Goal: Task Accomplishment & Management: Complete application form

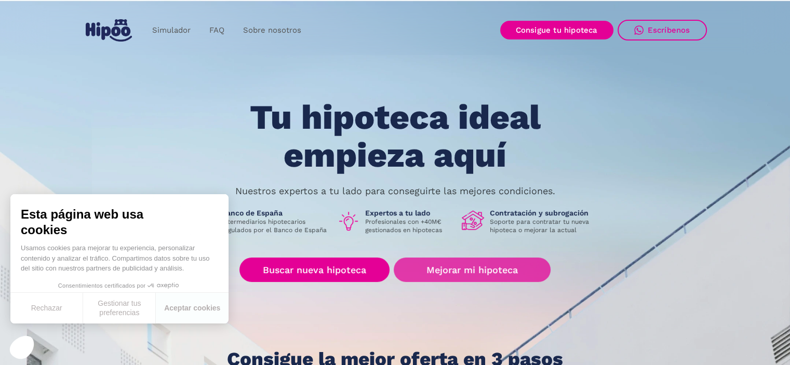
click at [464, 273] on link "Mejorar mi hipoteca" at bounding box center [471, 269] width 156 height 24
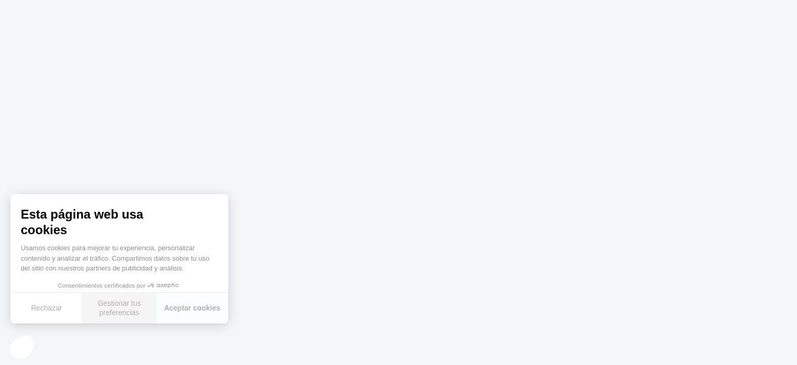
click at [112, 314] on button "Gestionar tus preferencias" at bounding box center [119, 308] width 73 height 31
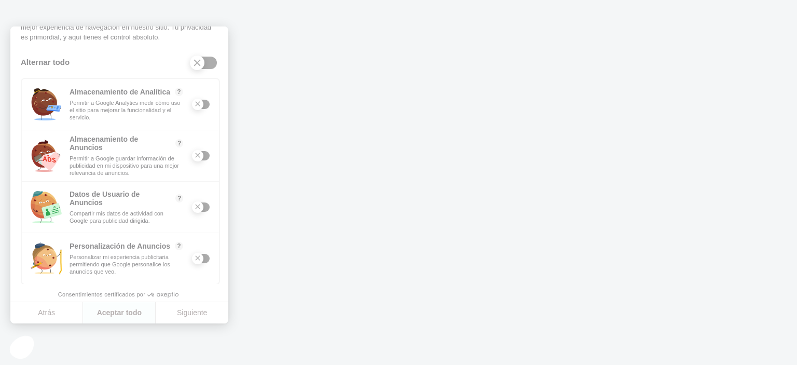
scroll to position [112, 0]
click at [191, 317] on button "Siguiente" at bounding box center [192, 313] width 73 height 22
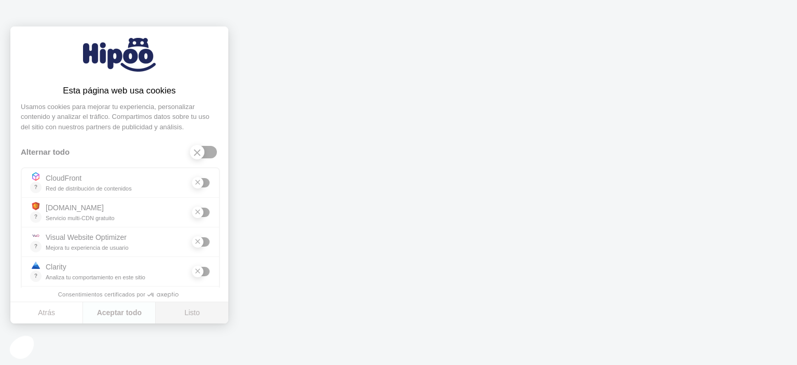
click at [191, 317] on button "Listo" at bounding box center [192, 313] width 73 height 22
